Goal: Transaction & Acquisition: Purchase product/service

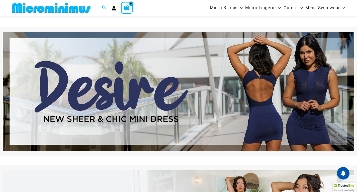
scroll to position [71, 0]
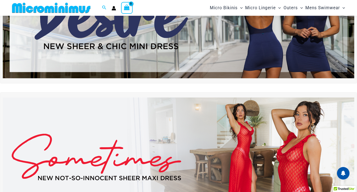
click at [296, 150] on img at bounding box center [178, 157] width 351 height 119
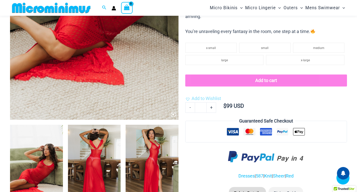
scroll to position [196, 0]
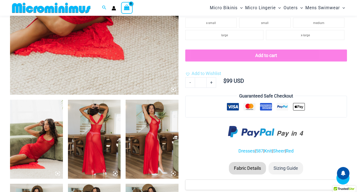
click at [41, 140] on img at bounding box center [36, 139] width 53 height 79
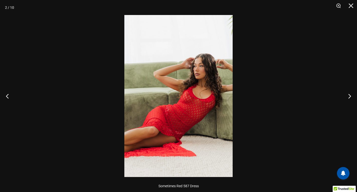
click at [177, 103] on img at bounding box center [178, 96] width 108 height 162
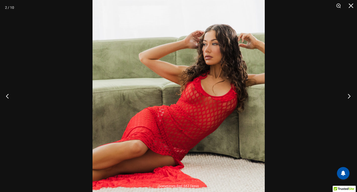
click at [349, 97] on button "Next" at bounding box center [347, 96] width 19 height 25
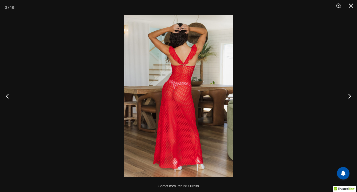
click at [183, 97] on img at bounding box center [178, 96] width 108 height 162
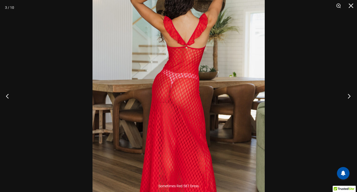
click at [347, 94] on button "Next" at bounding box center [347, 96] width 19 height 25
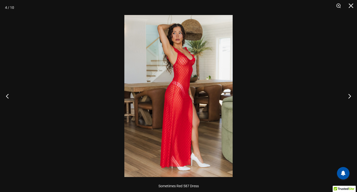
click at [188, 96] on img at bounding box center [178, 96] width 108 height 162
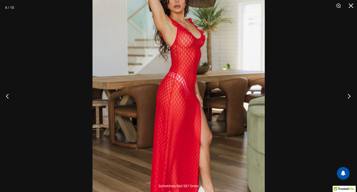
click at [346, 94] on button "Next" at bounding box center [347, 96] width 19 height 25
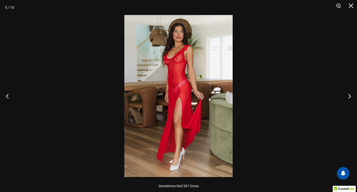
click at [183, 99] on img at bounding box center [178, 96] width 108 height 162
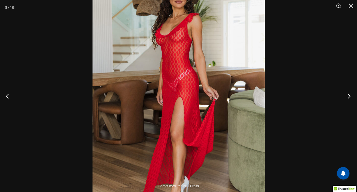
click at [348, 95] on button "Next" at bounding box center [347, 96] width 19 height 25
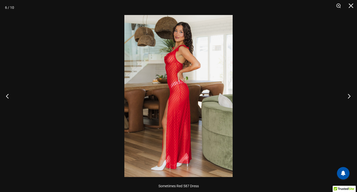
click at [348, 95] on button "Next" at bounding box center [347, 96] width 19 height 25
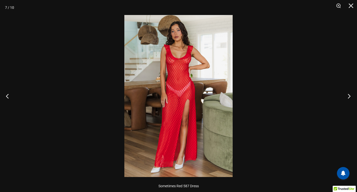
click at [348, 95] on button "Next" at bounding box center [347, 96] width 19 height 25
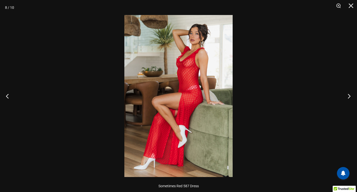
click at [348, 95] on button "Next" at bounding box center [347, 96] width 19 height 25
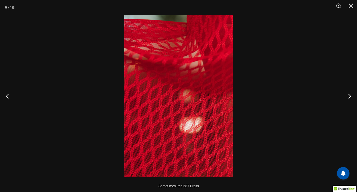
click at [152, 135] on img at bounding box center [178, 96] width 108 height 162
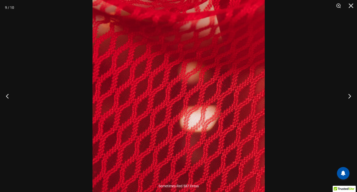
click at [152, 135] on img at bounding box center [178, 73] width 172 height 258
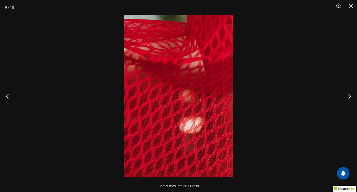
click at [154, 134] on img at bounding box center [178, 96] width 108 height 162
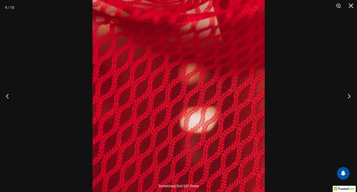
click at [348, 100] on button "Next" at bounding box center [347, 96] width 19 height 25
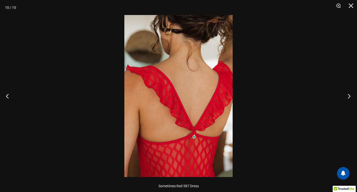
click at [349, 99] on button "Next" at bounding box center [347, 96] width 19 height 25
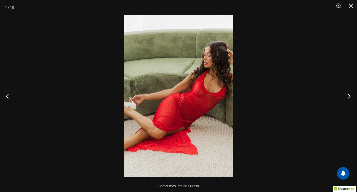
click at [349, 99] on button "Next" at bounding box center [347, 96] width 19 height 25
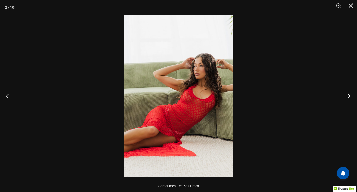
click at [349, 99] on button "Next" at bounding box center [347, 96] width 19 height 25
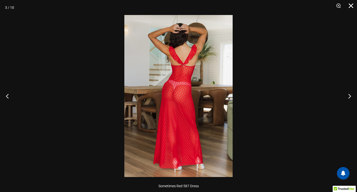
click at [350, 8] on button "Close" at bounding box center [349, 7] width 13 height 15
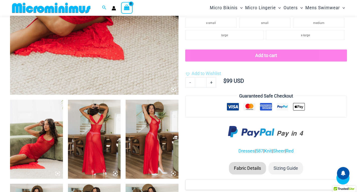
click at [269, 58] on button "Add to cart" at bounding box center [266, 56] width 162 height 12
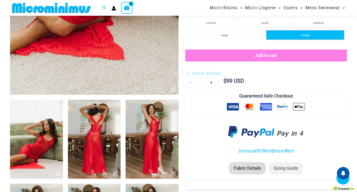
scroll to position [146, 0]
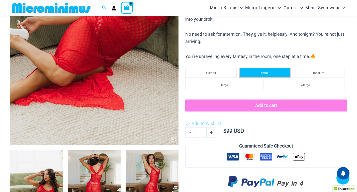
click at [271, 74] on li "small" at bounding box center [264, 73] width 51 height 10
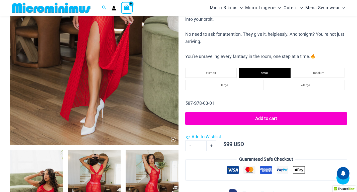
click at [262, 120] on button "Add to cart" at bounding box center [266, 118] width 162 height 13
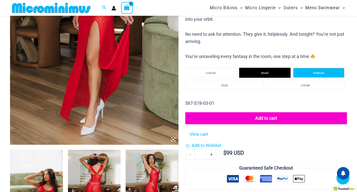
click at [319, 71] on span "medium" at bounding box center [318, 73] width 11 height 4
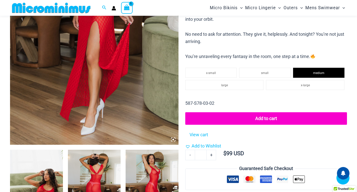
click at [273, 117] on button "Add to cart" at bounding box center [266, 118] width 162 height 13
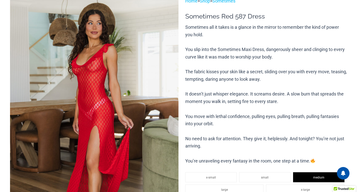
scroll to position [0, 0]
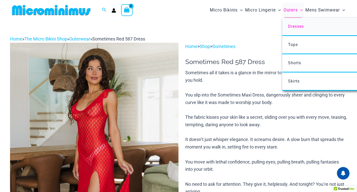
click at [297, 29] on link "Dresses" at bounding box center [356, 27] width 149 height 18
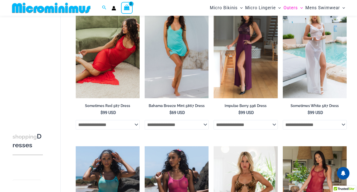
scroll to position [13, 0]
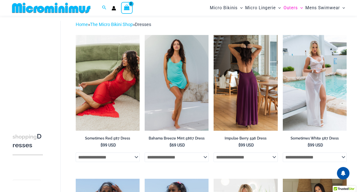
click at [245, 79] on img at bounding box center [245, 83] width 64 height 96
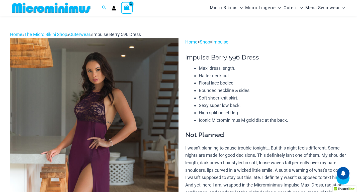
scroll to position [250, 0]
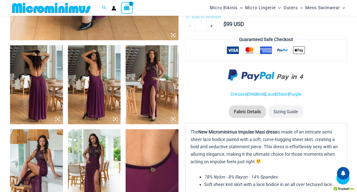
click at [54, 151] on img at bounding box center [36, 168] width 53 height 79
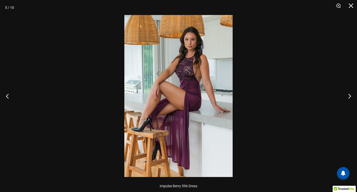
click at [170, 74] on img at bounding box center [178, 96] width 108 height 162
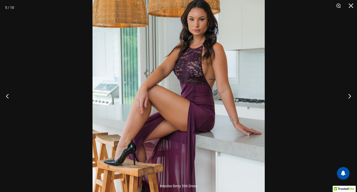
click at [196, 68] on img at bounding box center [178, 109] width 172 height 258
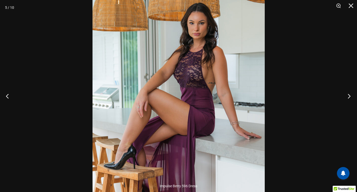
click at [346, 97] on button "Next" at bounding box center [347, 96] width 19 height 25
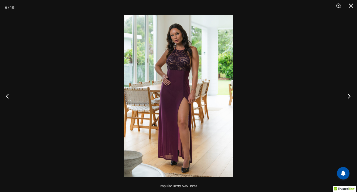
click at [346, 97] on button "Next" at bounding box center [347, 96] width 19 height 25
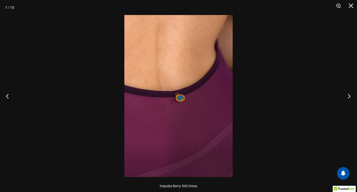
click at [346, 97] on button "Next" at bounding box center [347, 96] width 19 height 25
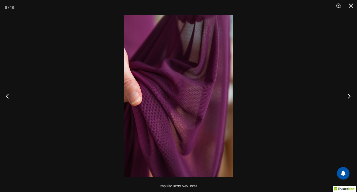
click at [346, 97] on button "Next" at bounding box center [347, 96] width 19 height 25
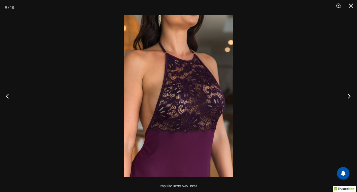
click at [346, 97] on button "Next" at bounding box center [347, 96] width 19 height 25
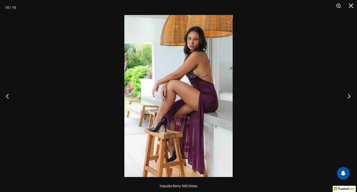
click at [346, 97] on button "Next" at bounding box center [347, 96] width 19 height 25
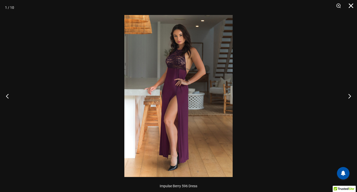
click at [350, 8] on button "Close" at bounding box center [349, 7] width 13 height 15
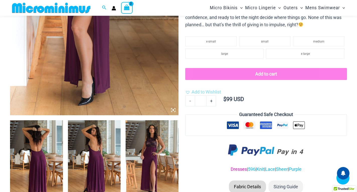
scroll to position [125, 0]
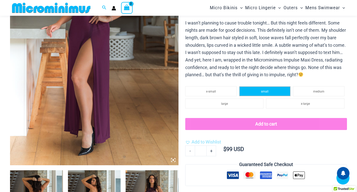
click at [267, 92] on span "small" at bounding box center [265, 92] width 8 height 4
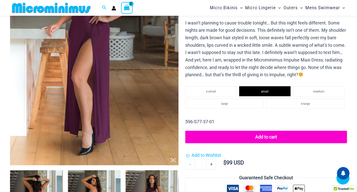
click at [268, 136] on button "Add to cart" at bounding box center [266, 137] width 162 height 13
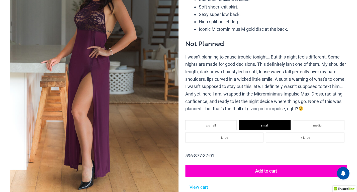
scroll to position [0, 0]
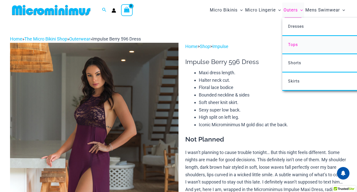
click at [290, 44] on span "Tops" at bounding box center [293, 44] width 10 height 5
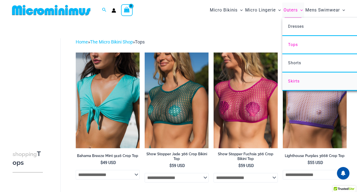
click at [292, 82] on span "Skirts" at bounding box center [294, 81] width 12 height 5
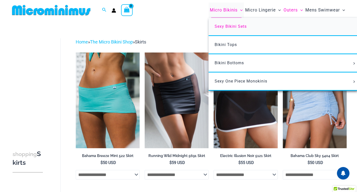
click at [230, 26] on span "Sexy Bikini Sets" at bounding box center [230, 26] width 32 height 5
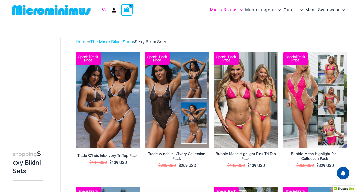
click at [103, 13] on span "Search icon link" at bounding box center [104, 10] width 5 height 6
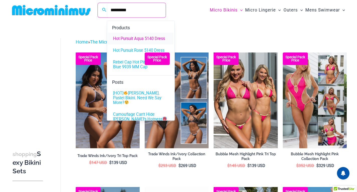
type input "*********"
click at [125, 40] on span "Hot Pursuit Aqua 5140 Dress" at bounding box center [139, 38] width 52 height 5
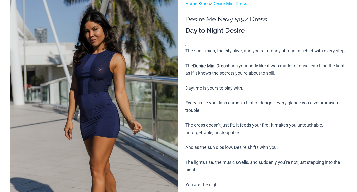
scroll to position [50, 0]
click at [90, 75] on img at bounding box center [94, 126] width 168 height 252
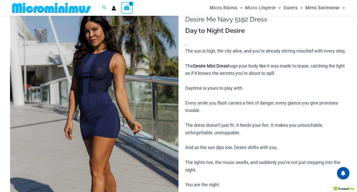
scroll to position [75, 0]
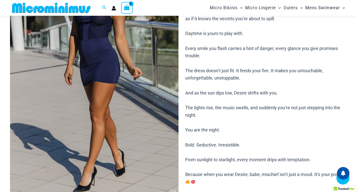
scroll to position [43, 0]
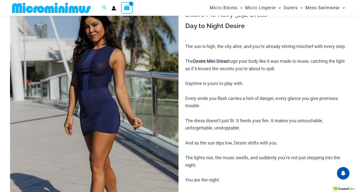
click at [85, 99] on img at bounding box center [94, 121] width 168 height 252
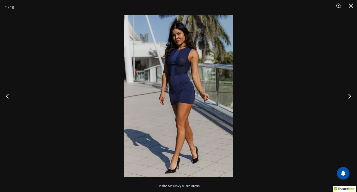
click at [178, 76] on img at bounding box center [178, 96] width 108 height 162
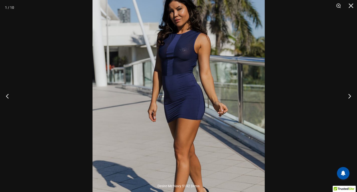
click at [178, 76] on img at bounding box center [178, 108] width 172 height 258
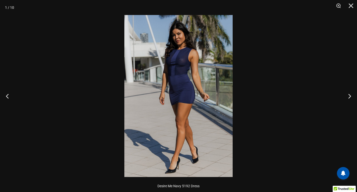
click at [178, 76] on img at bounding box center [178, 96] width 108 height 162
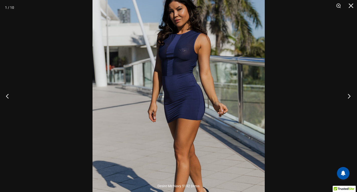
click at [350, 96] on button "Next" at bounding box center [347, 96] width 19 height 25
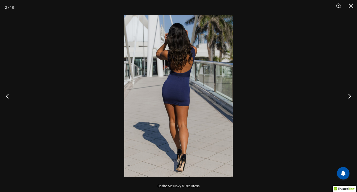
click at [167, 95] on img at bounding box center [178, 96] width 108 height 162
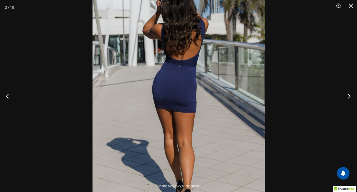
click at [349, 97] on button "Next" at bounding box center [347, 96] width 19 height 25
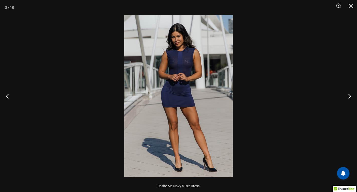
click at [185, 83] on img at bounding box center [178, 96] width 108 height 162
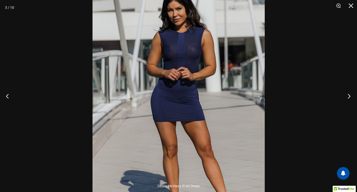
click at [350, 95] on button "Next" at bounding box center [347, 96] width 19 height 25
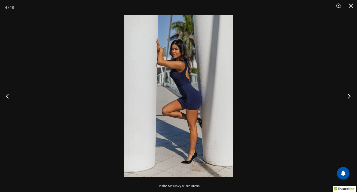
click at [350, 95] on button "Next" at bounding box center [347, 96] width 19 height 25
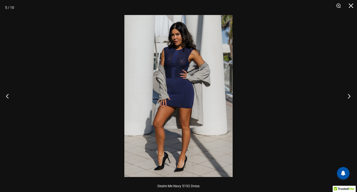
click at [350, 95] on button "Next" at bounding box center [347, 96] width 19 height 25
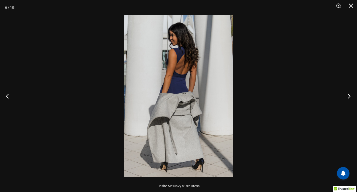
click at [350, 95] on button "Next" at bounding box center [347, 96] width 19 height 25
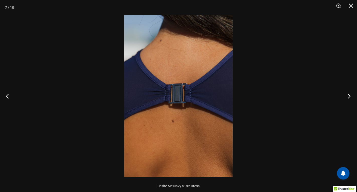
click at [350, 95] on button "Next" at bounding box center [347, 96] width 19 height 25
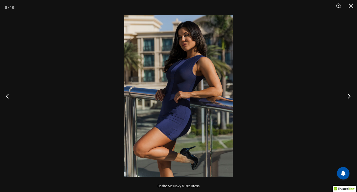
click at [350, 95] on button "Next" at bounding box center [347, 96] width 19 height 25
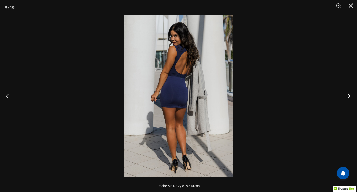
click at [350, 95] on button "Next" at bounding box center [347, 96] width 19 height 25
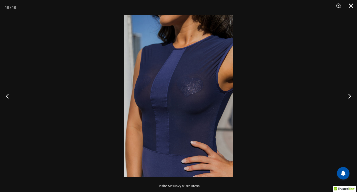
click at [351, 4] on button "Close" at bounding box center [349, 7] width 13 height 15
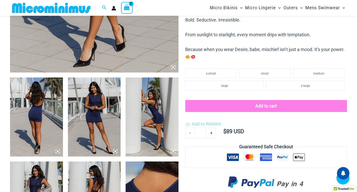
scroll to position [243, 0]
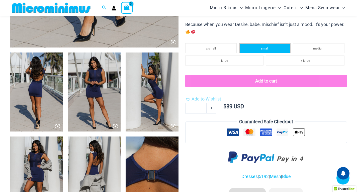
click at [268, 50] on span "small" at bounding box center [265, 49] width 8 height 4
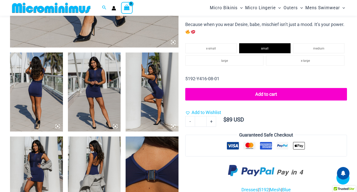
click at [269, 99] on button "Add to cart" at bounding box center [266, 94] width 162 height 13
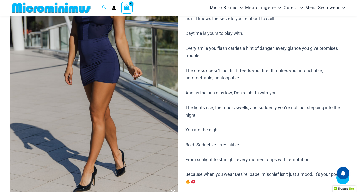
scroll to position [18, 0]
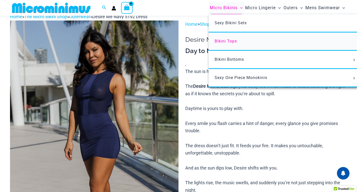
click at [223, 41] on span "Bikini Tops" at bounding box center [225, 41] width 22 height 5
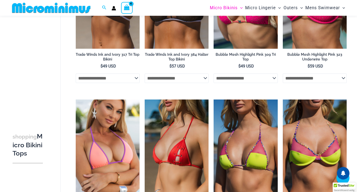
scroll to position [905, 0]
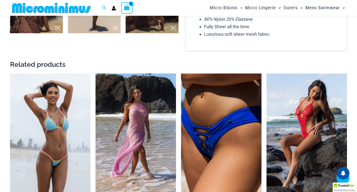
scroll to position [118, 0]
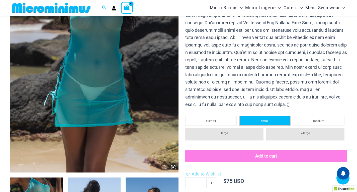
click at [270, 121] on li "small" at bounding box center [264, 121] width 51 height 10
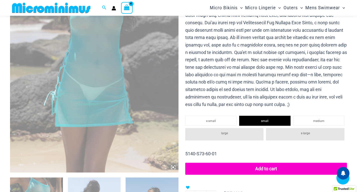
scroll to position [168, 0]
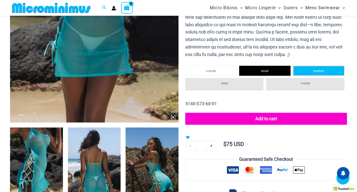
click at [313, 69] on span "medium" at bounding box center [318, 71] width 11 height 4
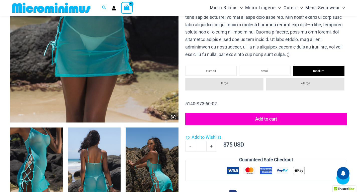
click at [273, 118] on button "Add to cart" at bounding box center [266, 119] width 162 height 13
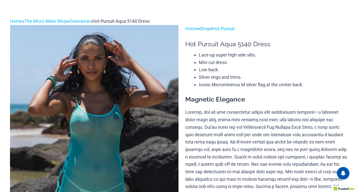
scroll to position [0, 0]
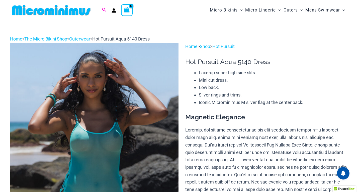
click at [103, 10] on icon "Search icon link" at bounding box center [104, 10] width 4 height 4
paste input "**********"
type input "**********"
click button "Search" at bounding box center [0, 0] width 0 height 0
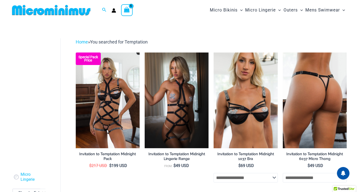
click at [326, 105] on img at bounding box center [314, 101] width 64 height 96
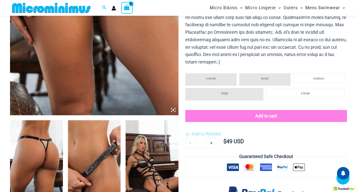
scroll to position [164, 0]
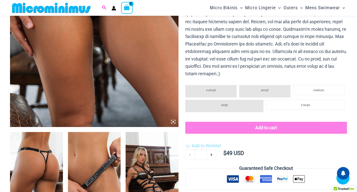
click at [106, 9] on span "Search icon link" at bounding box center [104, 8] width 5 height 6
paste input "**********"
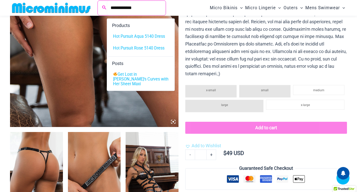
type input "**********"
click button "Search" at bounding box center [0, 0] width 0 height 0
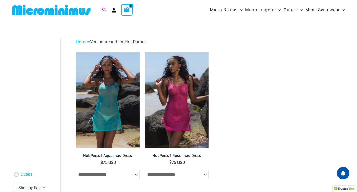
click at [103, 9] on icon "Search icon link" at bounding box center [104, 10] width 4 height 5
paste input "**********"
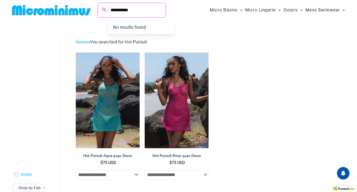
type input "**********"
click button "Search" at bounding box center [0, 0] width 0 height 0
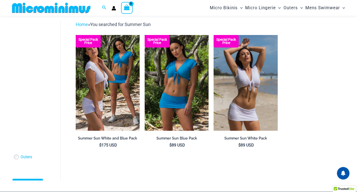
scroll to position [38, 0]
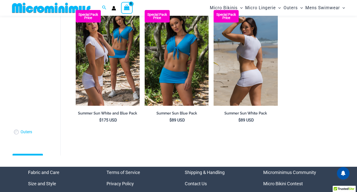
click at [255, 45] on img at bounding box center [245, 58] width 64 height 96
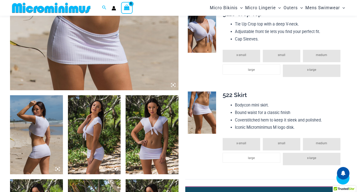
scroll to position [264, 0]
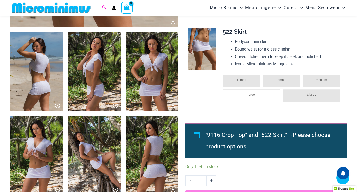
click at [106, 10] on icon "Search icon link" at bounding box center [104, 8] width 4 height 5
paste input "**********"
type input "**********"
click button "Search" at bounding box center [0, 0] width 0 height 0
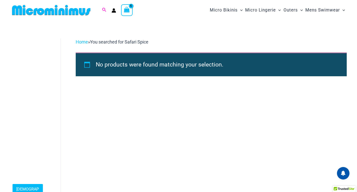
click at [105, 10] on icon "Search icon link" at bounding box center [104, 10] width 4 height 5
paste input "**********"
type input "*"
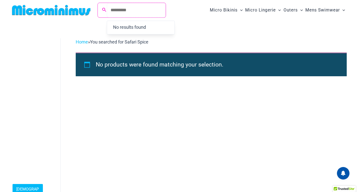
paste input "**********"
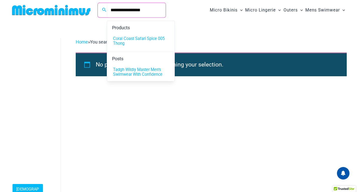
click at [150, 11] on input "**********" at bounding box center [136, 10] width 59 height 15
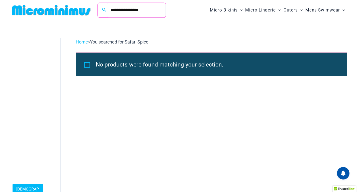
type input "**********"
click button "Search" at bounding box center [0, 0] width 0 height 0
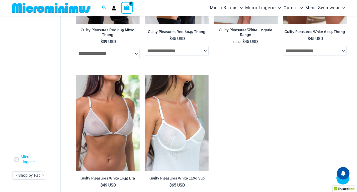
scroll to position [289, 0]
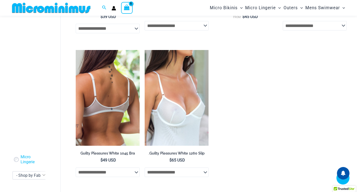
click at [106, 113] on img at bounding box center [108, 98] width 64 height 96
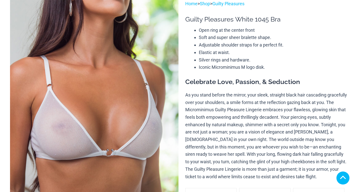
scroll to position [175, 0]
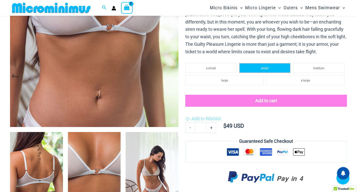
click at [270, 69] on li "small" at bounding box center [264, 68] width 51 height 10
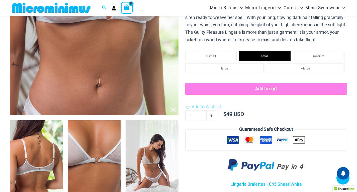
click at [267, 95] on button "Add to cart" at bounding box center [266, 89] width 162 height 12
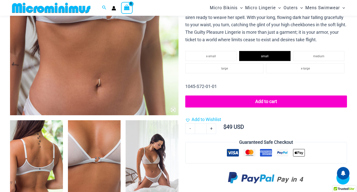
scroll to position [150, 0]
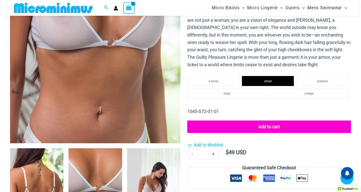
click at [268, 128] on button "Add to cart" at bounding box center [269, 127] width 164 height 13
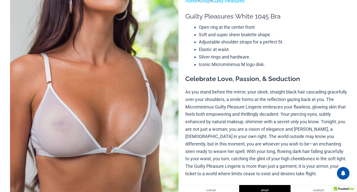
scroll to position [0, 0]
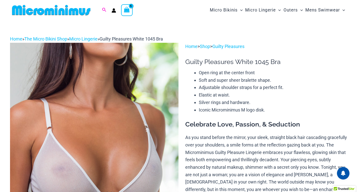
click at [104, 11] on icon "Search icon link" at bounding box center [104, 10] width 4 height 5
type input "*******"
click button "Search" at bounding box center [0, 0] width 0 height 0
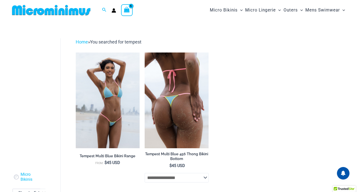
click at [170, 130] on img at bounding box center [176, 101] width 64 height 96
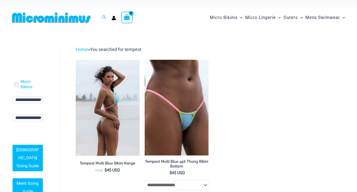
click at [112, 130] on img at bounding box center [108, 108] width 64 height 96
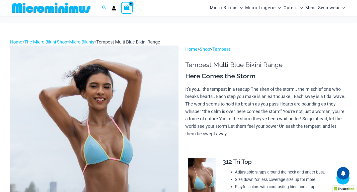
scroll to position [171, 0]
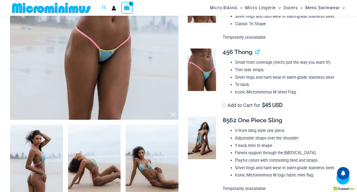
click at [226, 102] on label "Add to Cart for $ 45 USD" at bounding box center [252, 105] width 60 height 6
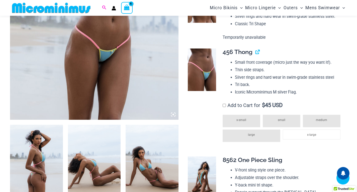
drag, startPoint x: 104, startPoint y: 8, endPoint x: 110, endPoint y: 10, distance: 6.7
click at [104, 7] on icon "Search icon link" at bounding box center [104, 8] width 4 height 5
click at [112, 10] on input "Search for: Search" at bounding box center [136, 8] width 59 height 15
paste input "****"
type input "****"
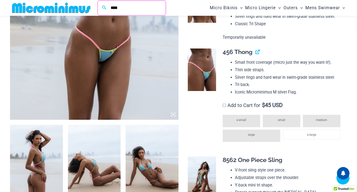
click button "Search" at bounding box center [0, 0] width 0 height 0
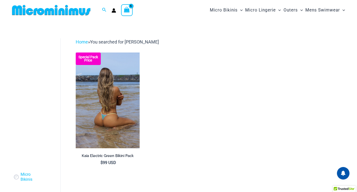
click at [107, 104] on img at bounding box center [108, 101] width 64 height 96
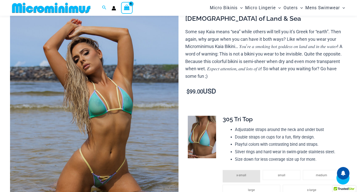
scroll to position [168, 0]
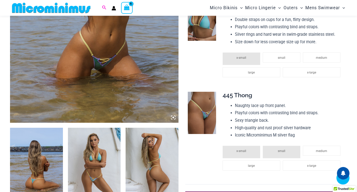
click at [106, 6] on icon "Search icon link" at bounding box center [104, 8] width 4 height 5
paste input "********"
type input "********"
click button "Search" at bounding box center [0, 0] width 0 height 0
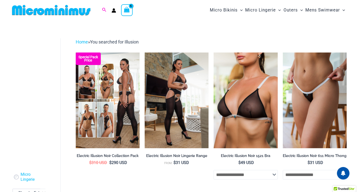
click at [106, 11] on icon "Search icon link" at bounding box center [104, 10] width 4 height 4
paste input "**********"
type input "**********"
click button "Search" at bounding box center [0, 0] width 0 height 0
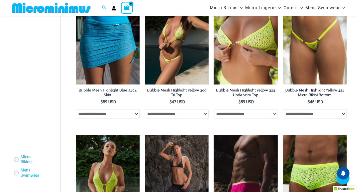
scroll to position [622, 0]
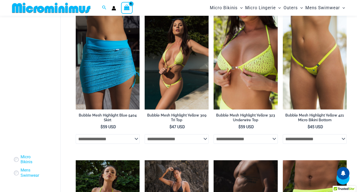
click at [181, 93] on img at bounding box center [176, 62] width 64 height 96
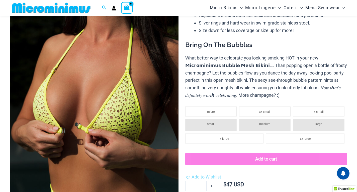
scroll to position [100, 0]
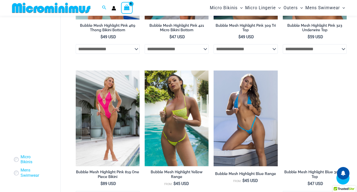
scroll to position [296, 0]
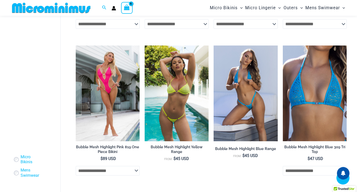
click at [183, 103] on img at bounding box center [176, 94] width 64 height 96
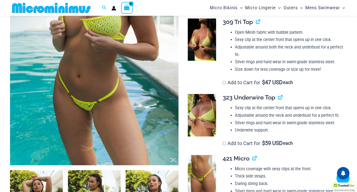
scroll to position [389, 0]
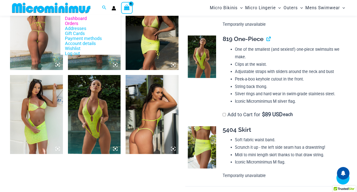
click at [77, 24] on link "Orders" at bounding box center [90, 23] width 60 height 5
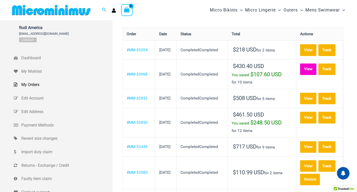
click at [315, 65] on link "View" at bounding box center [308, 70] width 16 height 12
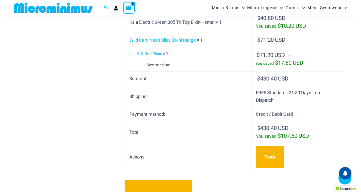
scroll to position [171, 0]
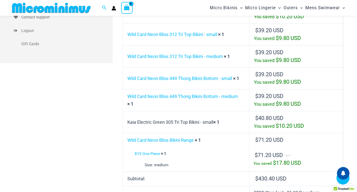
click at [131, 9] on div "View Shopping Cart, 6 items" at bounding box center [127, 8] width 12 height 12
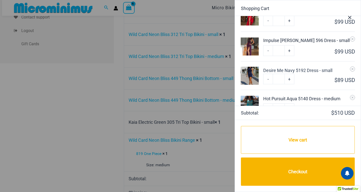
scroll to position [100, 0]
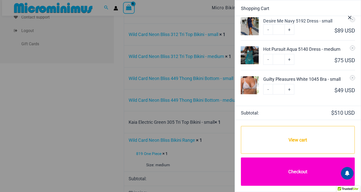
click at [302, 172] on link "Checkout" at bounding box center [298, 172] width 114 height 28
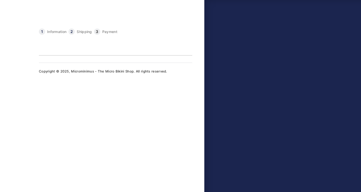
type input "**********"
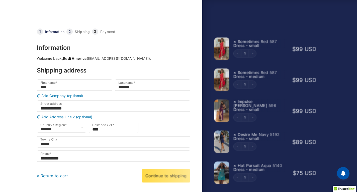
scroll to position [25, 0]
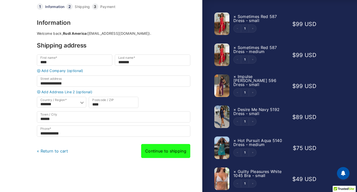
click at [167, 157] on link "Continue to shipping" at bounding box center [165, 151] width 49 height 14
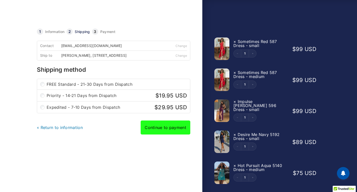
click at [169, 124] on link "Continue to payment" at bounding box center [165, 128] width 50 height 14
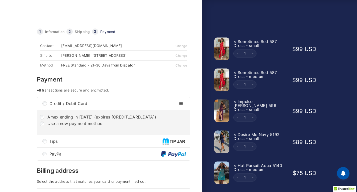
click at [313, 176] on div at bounding box center [178, 176] width 357 height 0
click at [276, 176] on div at bounding box center [178, 176] width 357 height 0
click at [271, 176] on div at bounding box center [178, 176] width 357 height 0
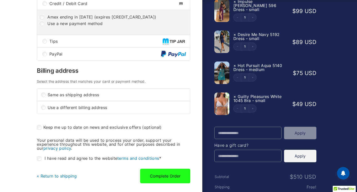
scroll to position [150, 0]
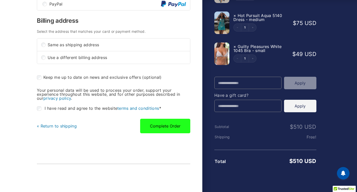
click at [169, 129] on button "Complete Order" at bounding box center [165, 126] width 50 height 15
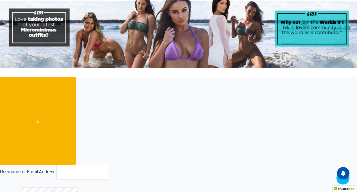
scroll to position [326, 0]
